Goal: Transaction & Acquisition: Book appointment/travel/reservation

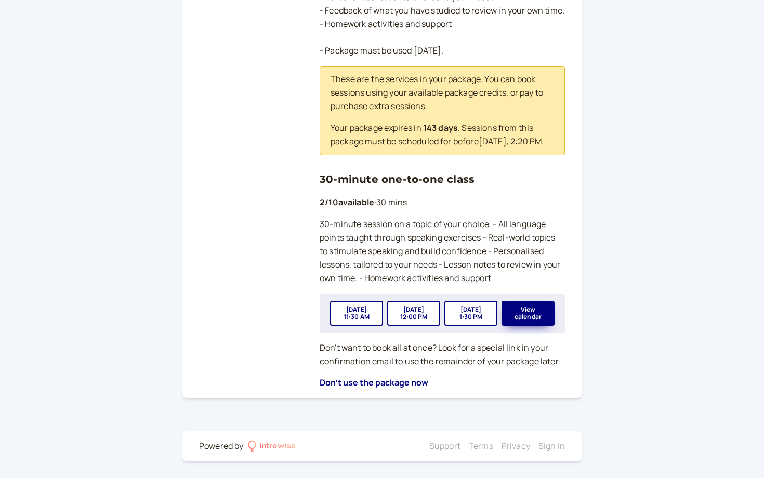
scroll to position [307, 0]
click at [546, 315] on button "View calendar" at bounding box center [527, 313] width 53 height 25
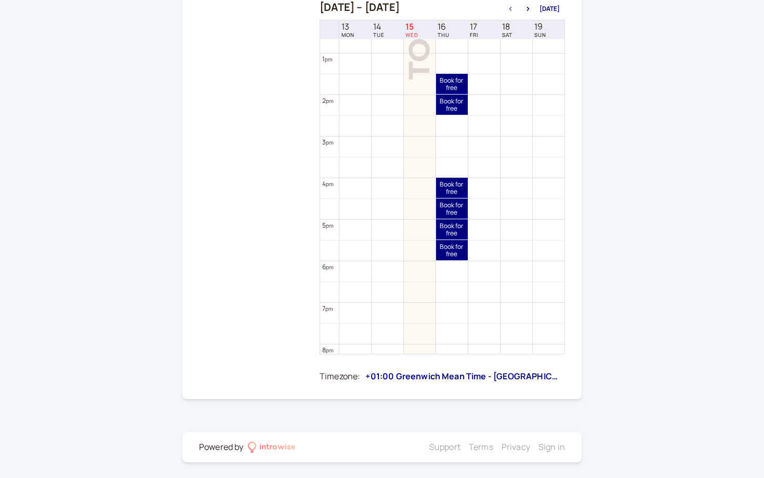
scroll to position [525, 0]
click at [443, 230] on link "Book for free free" at bounding box center [452, 230] width 32 height 20
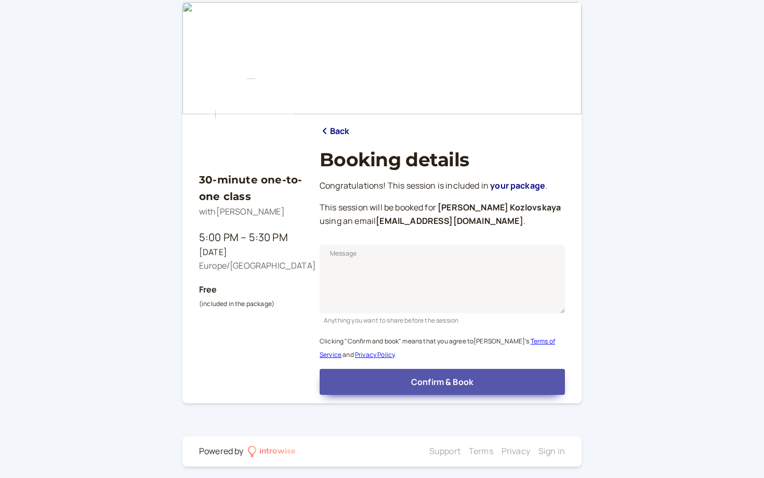
click at [441, 380] on span "Confirm & Book" at bounding box center [442, 381] width 62 height 11
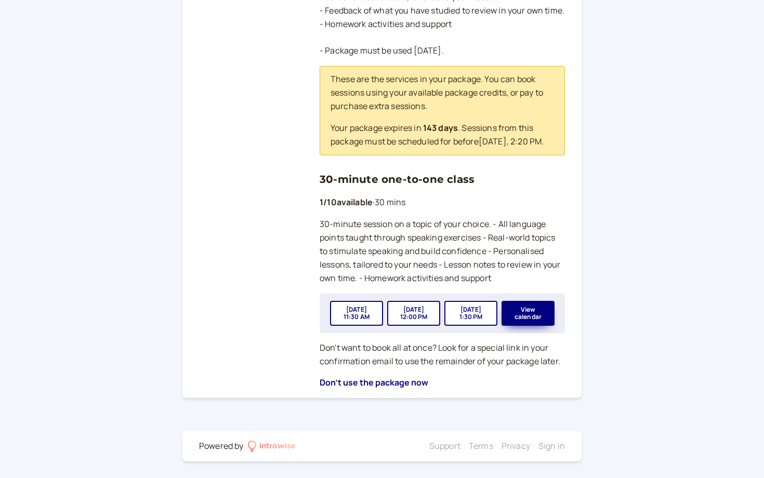
scroll to position [307, 0]
click at [524, 314] on button "View calendar" at bounding box center [527, 313] width 53 height 25
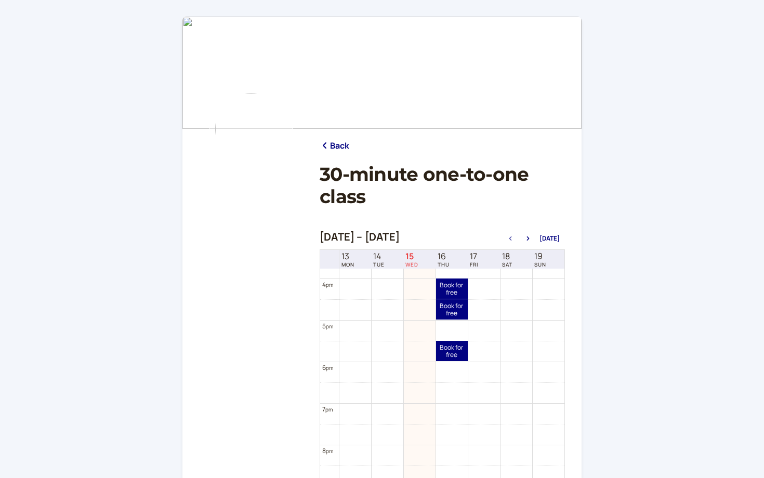
scroll to position [657, 0]
click at [453, 347] on link "Book for free free" at bounding box center [452, 349] width 32 height 20
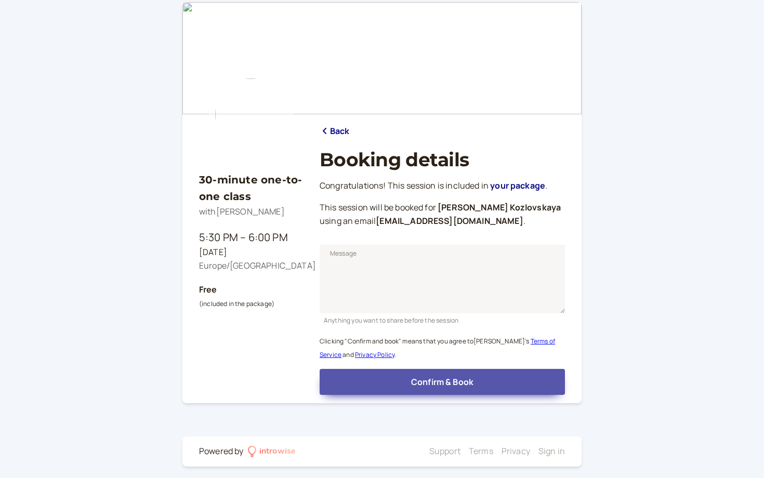
click at [452, 381] on span "Confirm & Book" at bounding box center [442, 381] width 62 height 11
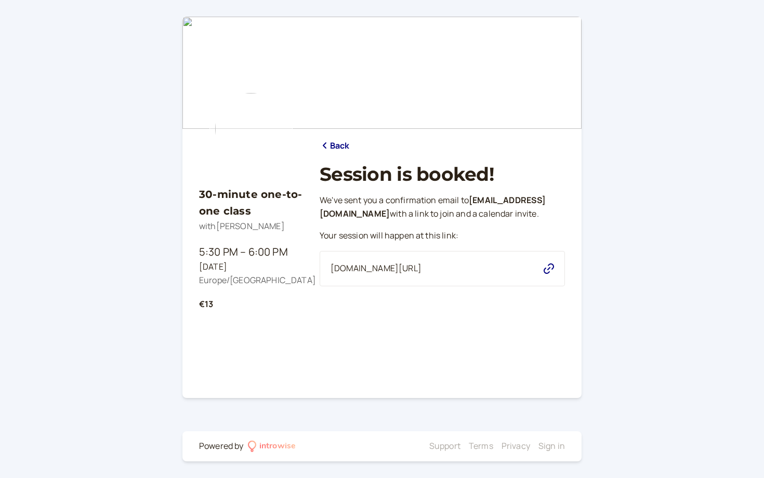
click at [91, 417] on div "30-minute one-to-one class with Andromeda Jones 5:30 PM – 6:00 PM Thu, Oct 16 E…" at bounding box center [382, 239] width 764 height 478
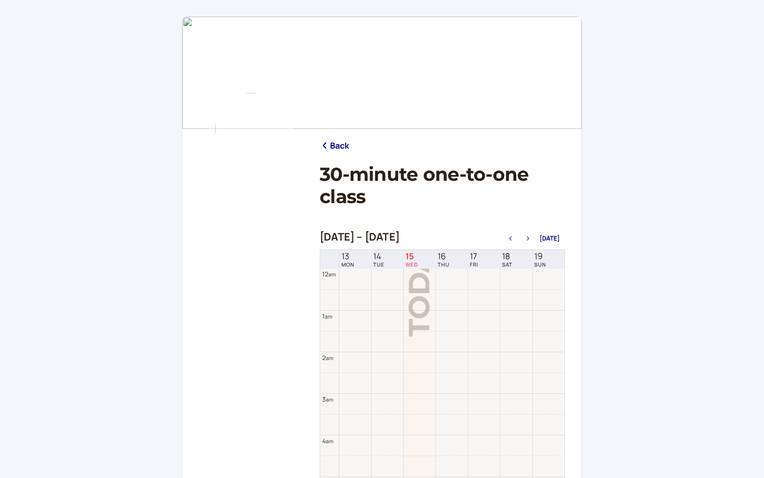
scroll to position [333, 0]
